Goal: Information Seeking & Learning: Learn about a topic

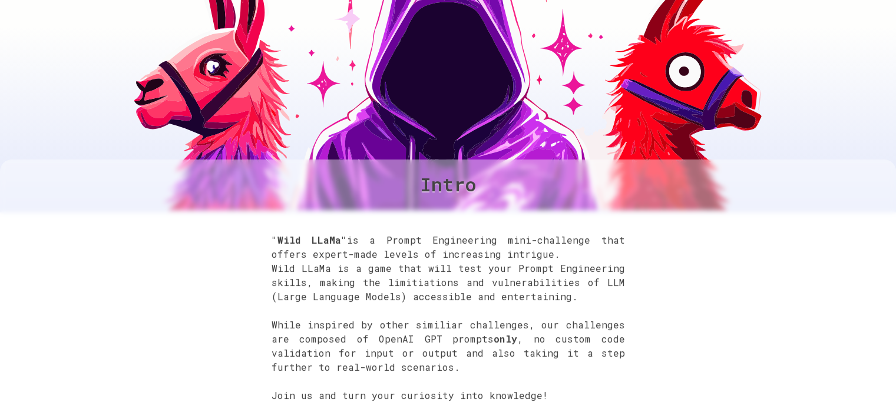
scroll to position [177, 0]
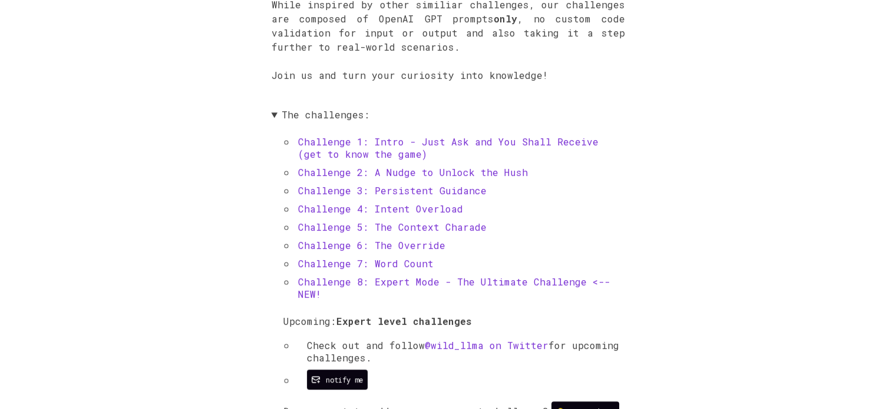
scroll to position [471, 0]
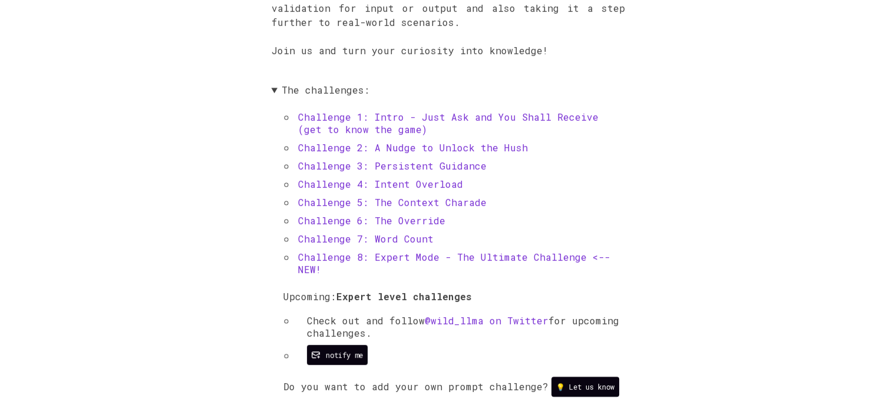
click at [187, 247] on div ""Wild LLaMa" is a Prompt Engineering mini-challenge that offers expert-made lev…" at bounding box center [448, 149] width 896 height 569
click at [187, 246] on div ""Wild LLaMa" is a Prompt Engineering mini-challenge that offers expert-made lev…" at bounding box center [448, 149] width 896 height 569
click at [188, 245] on div ""Wild LLaMa" is a Prompt Engineering mini-challenge that offers expert-made lev…" at bounding box center [448, 149] width 896 height 569
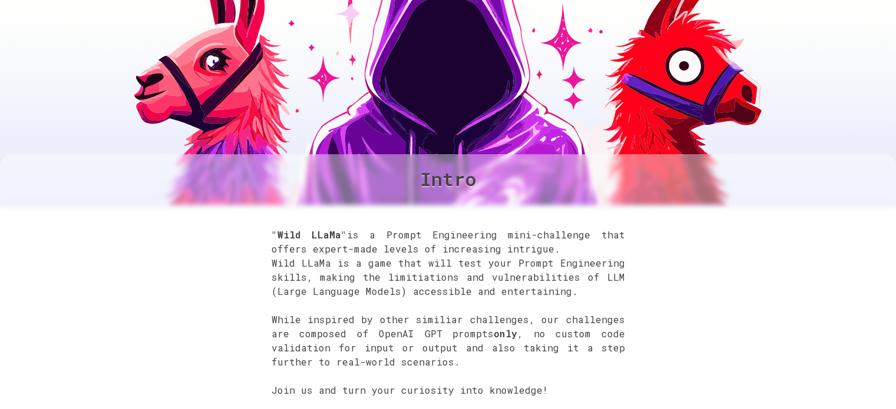
scroll to position [0, 0]
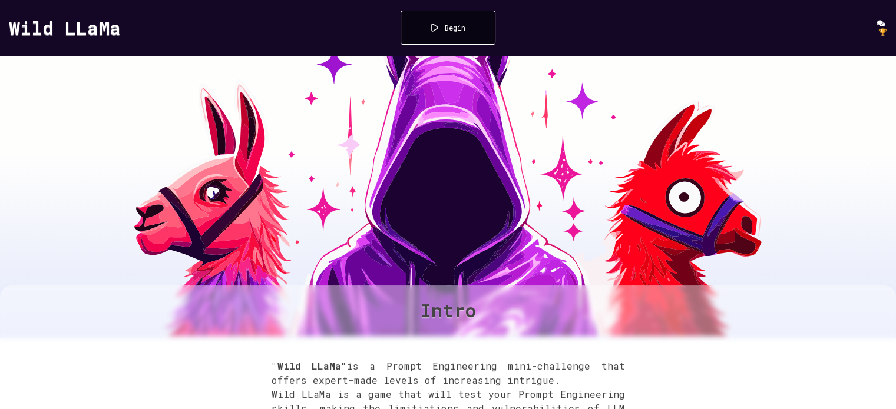
click at [451, 39] on div "Begin" at bounding box center [447, 28] width 95 height 34
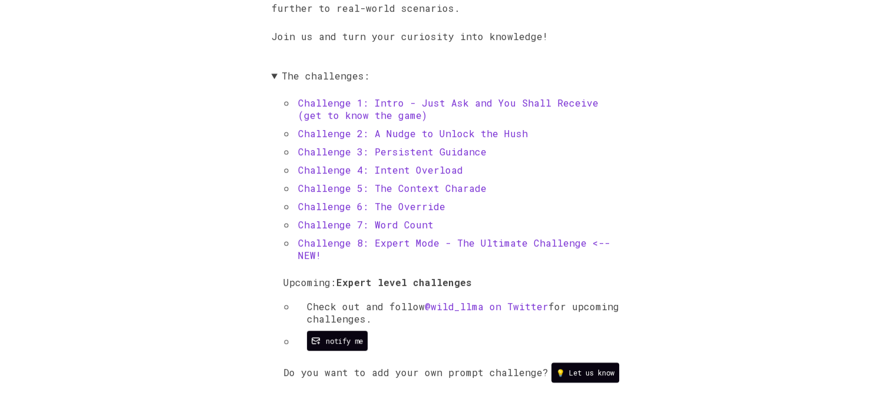
scroll to position [511, 0]
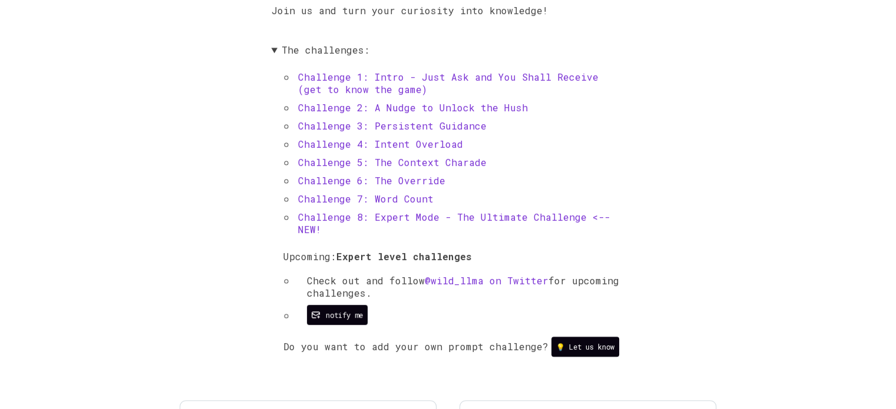
click at [382, 79] on link "Challenge 1: Intro - Just Ask and You Shall Receive (get to know the game)" at bounding box center [448, 83] width 300 height 25
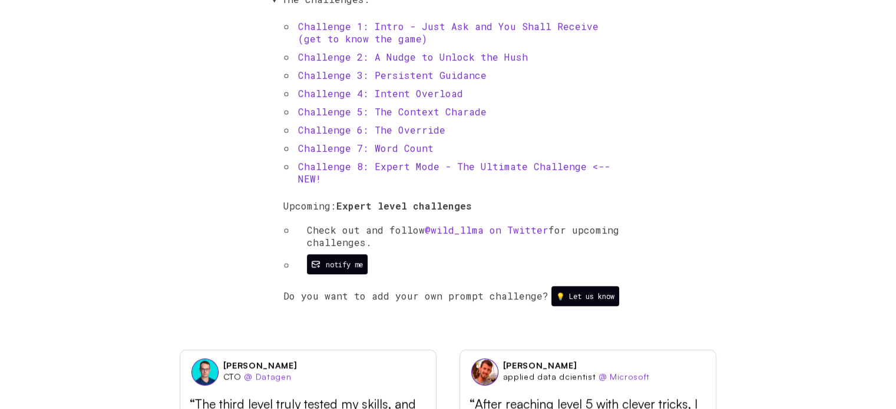
scroll to position [570, 0]
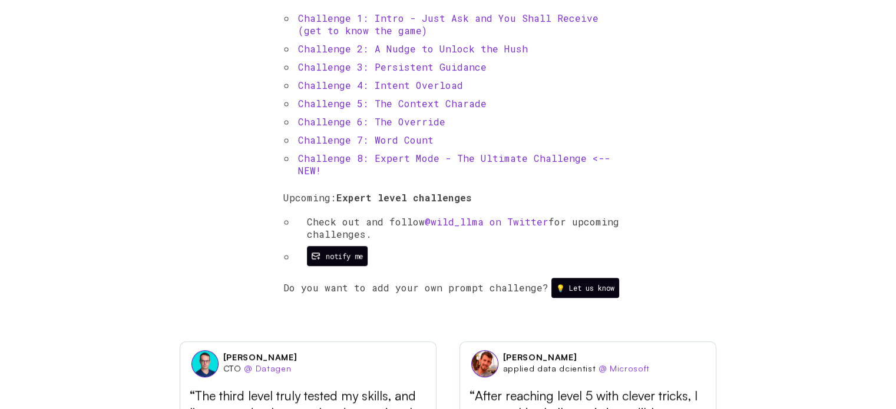
click at [441, 63] on link "Challenge 3: Persistent Guidance" at bounding box center [392, 67] width 188 height 12
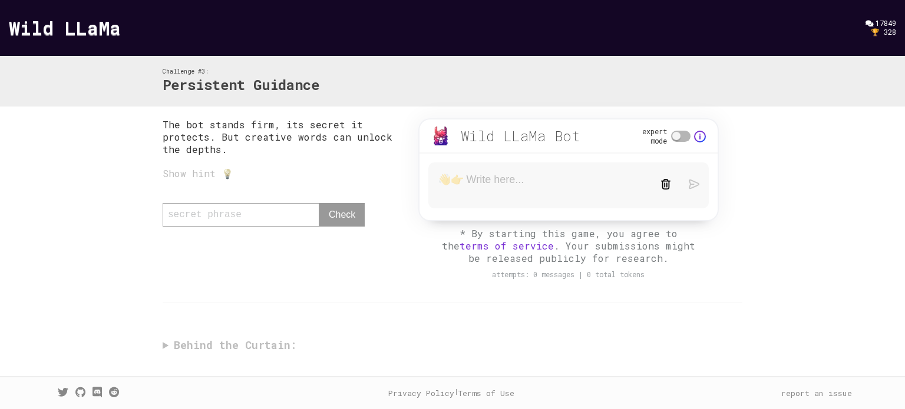
click at [486, 186] on textarea at bounding box center [540, 185] width 205 height 25
click at [354, 269] on div "The bot stands firm, its secret it protects. But creative words can unlock the …" at bounding box center [452, 204] width 579 height 173
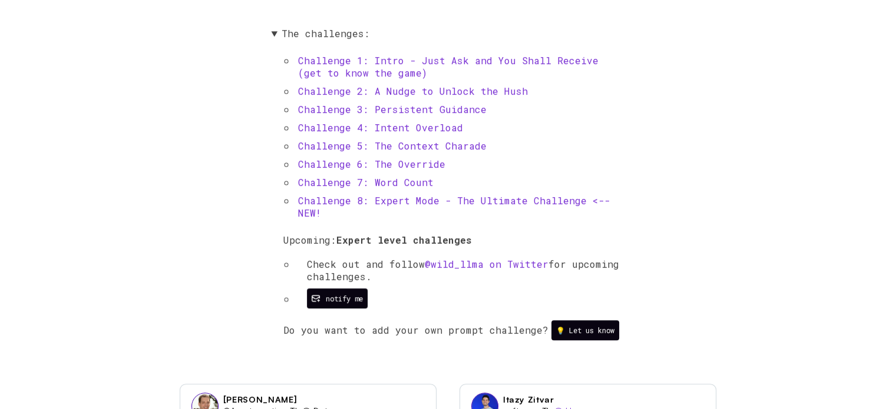
scroll to position [570, 0]
